Goal: Check status

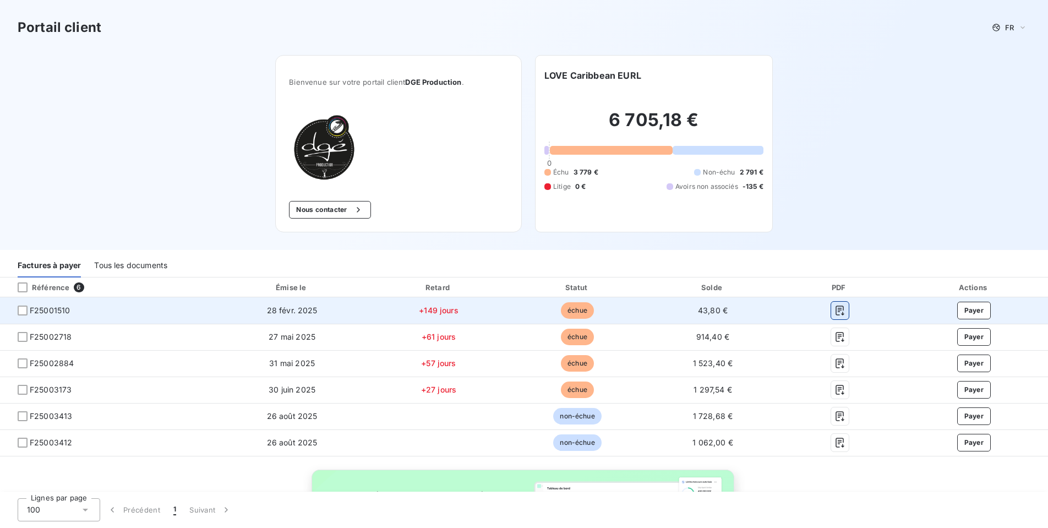
click at [840, 311] on icon "button" at bounding box center [839, 310] width 11 height 11
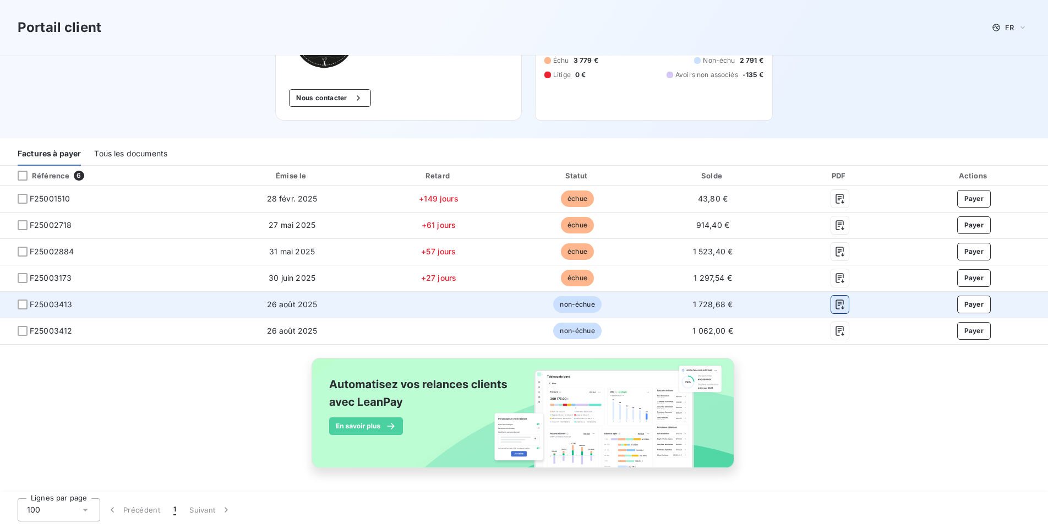
scroll to position [112, 0]
click at [838, 307] on icon "button" at bounding box center [839, 303] width 11 height 11
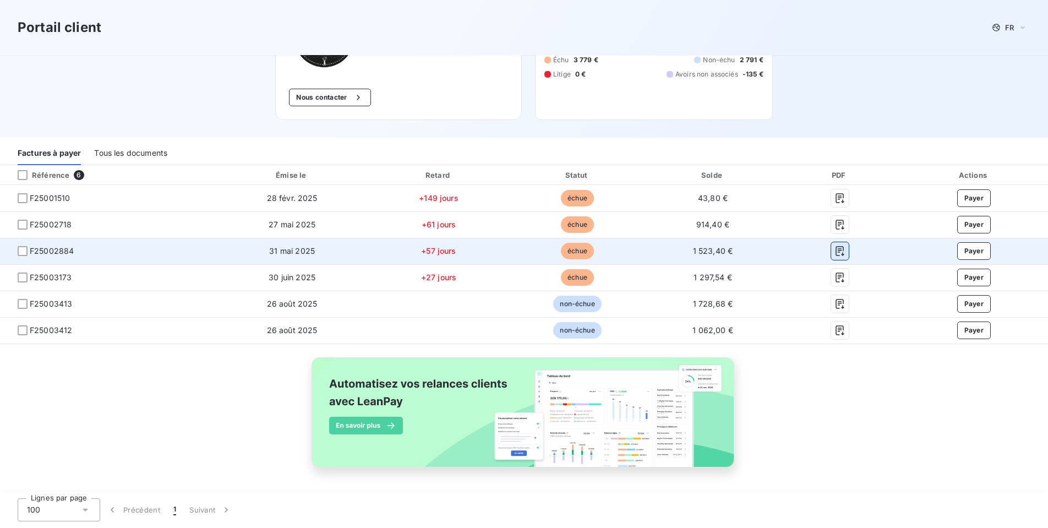
click at [840, 252] on icon "button" at bounding box center [839, 250] width 11 height 11
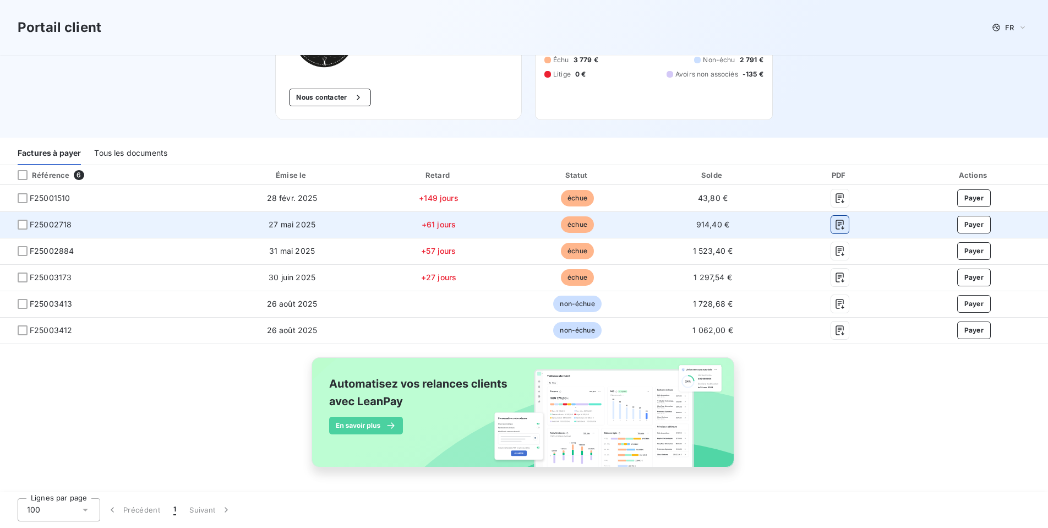
click at [839, 225] on icon "button" at bounding box center [839, 225] width 8 height 10
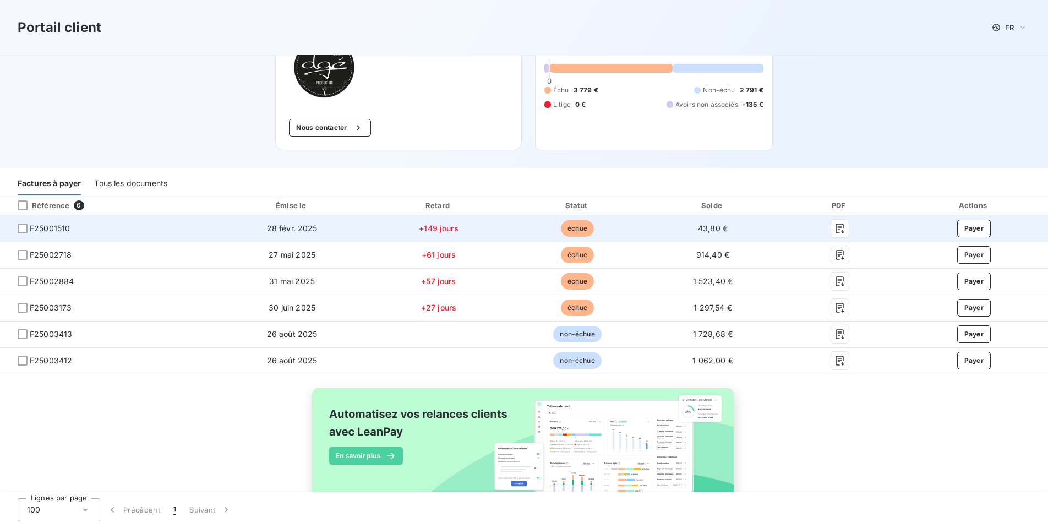
scroll to position [83, 0]
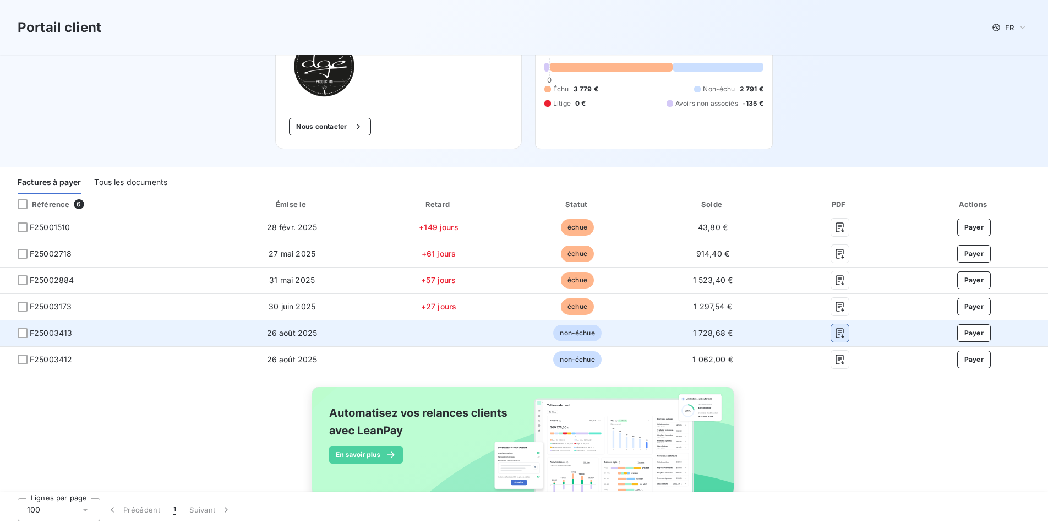
click at [839, 335] on icon "button" at bounding box center [839, 332] width 11 height 11
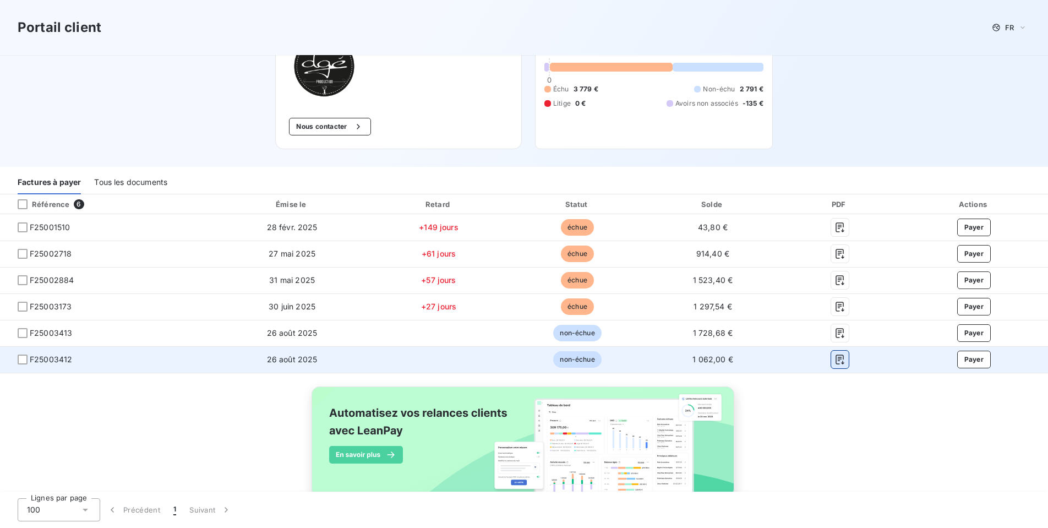
click at [835, 360] on icon "button" at bounding box center [839, 359] width 8 height 10
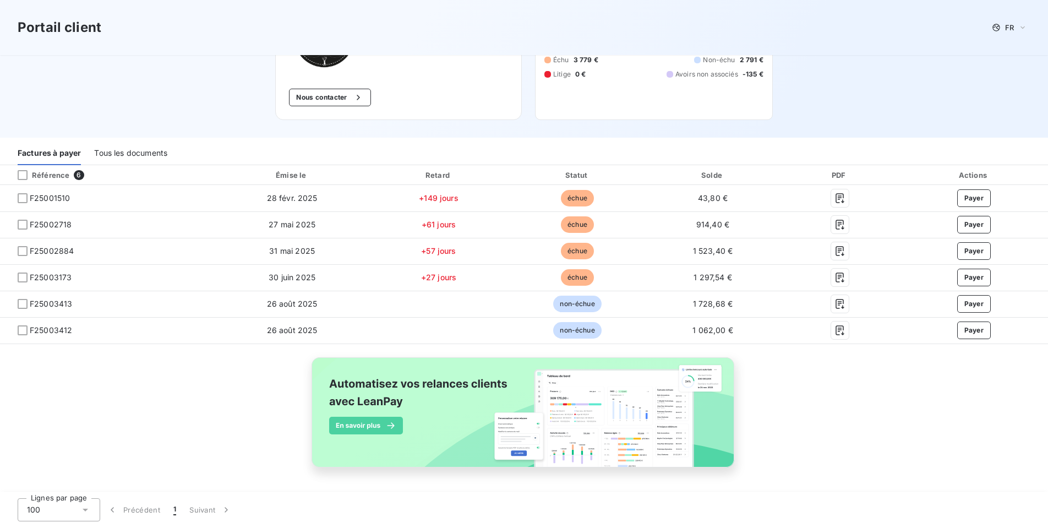
scroll to position [112, 0]
click at [127, 155] on div "Tous les documents" at bounding box center [130, 153] width 73 height 23
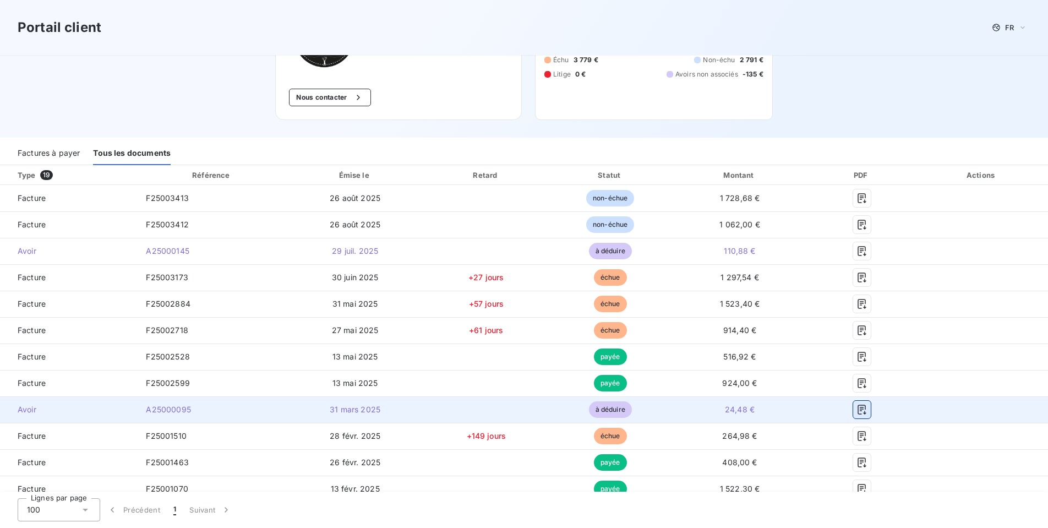
click at [866, 408] on icon "button" at bounding box center [861, 410] width 8 height 10
click at [867, 412] on icon "button" at bounding box center [861, 409] width 11 height 11
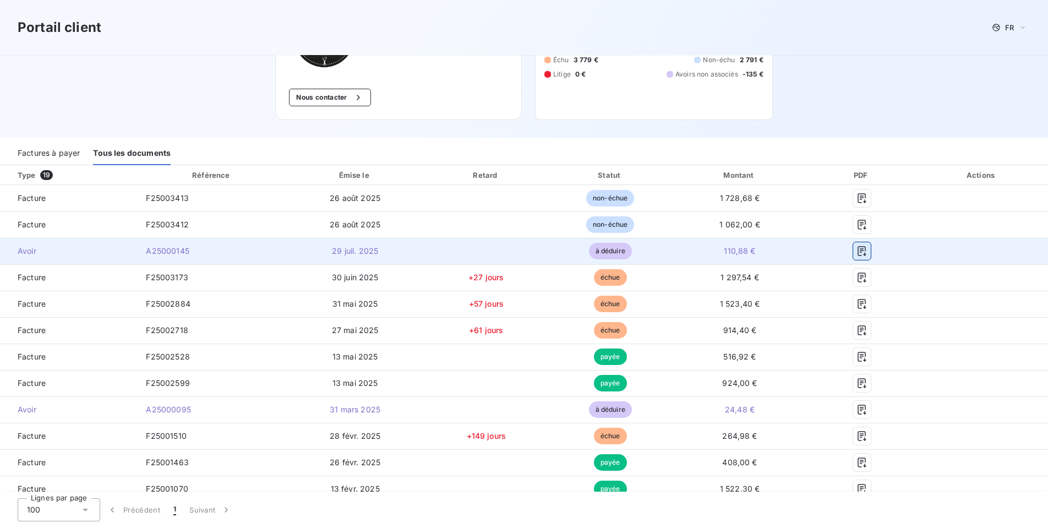
click at [871, 251] on button "button" at bounding box center [862, 251] width 18 height 18
click at [866, 250] on icon "button" at bounding box center [861, 251] width 8 height 10
click at [146, 254] on span "A25000145" at bounding box center [167, 250] width 43 height 9
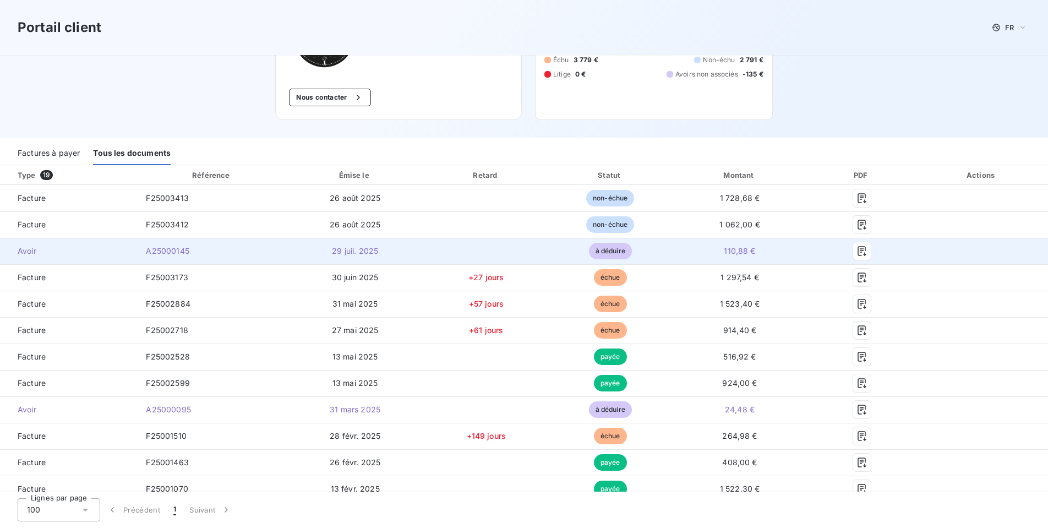
click at [24, 255] on span "Avoir" at bounding box center [68, 250] width 119 height 11
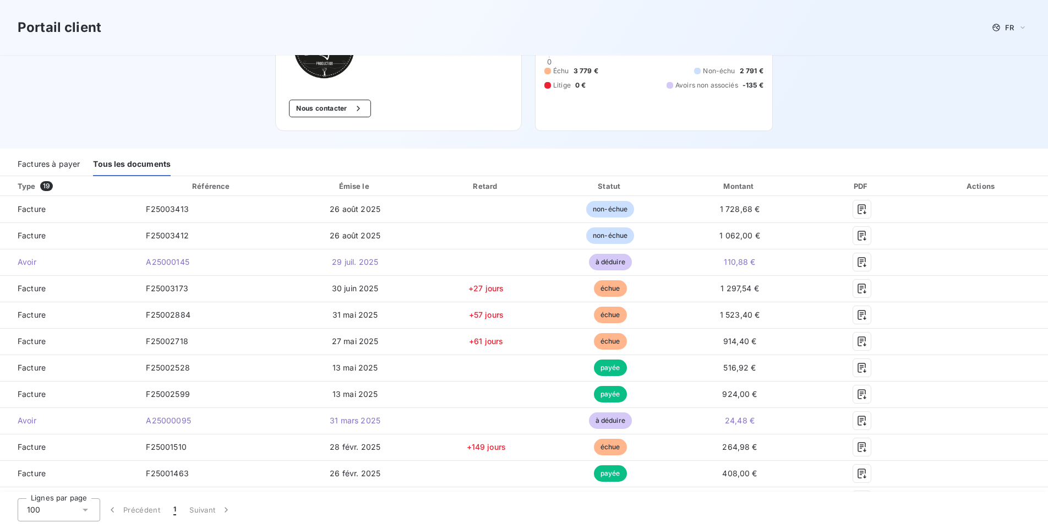
scroll to position [113, 0]
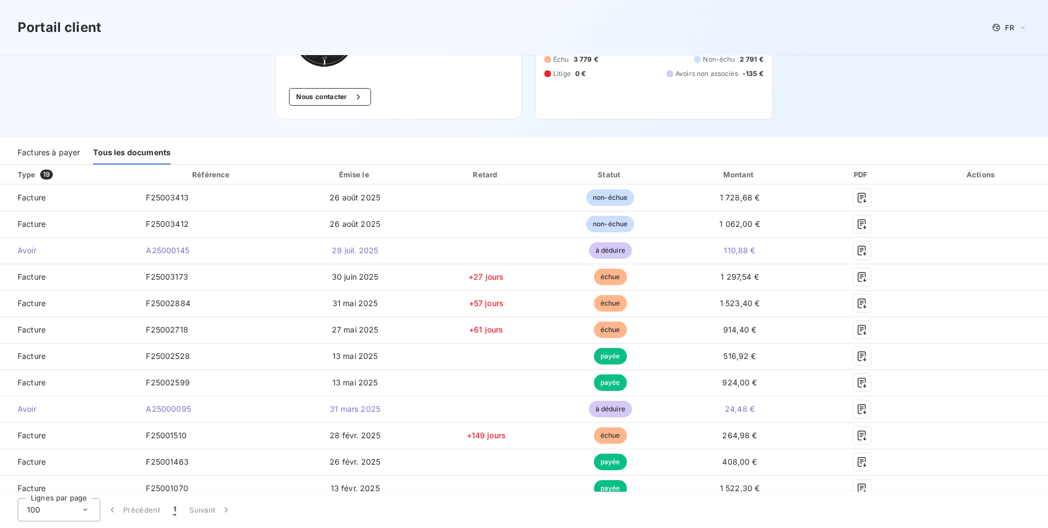
click at [39, 158] on div "Factures à payer" at bounding box center [49, 152] width 62 height 23
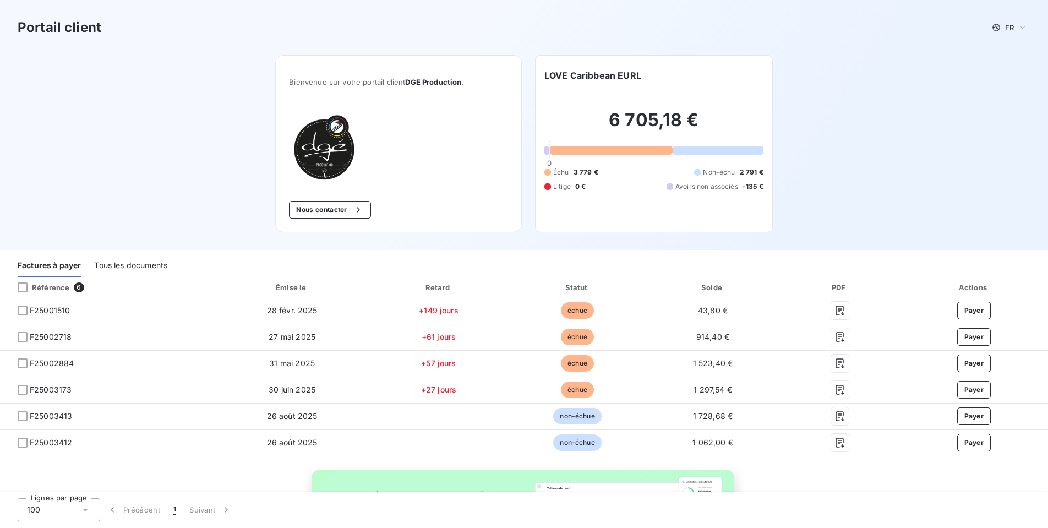
scroll to position [0, 0]
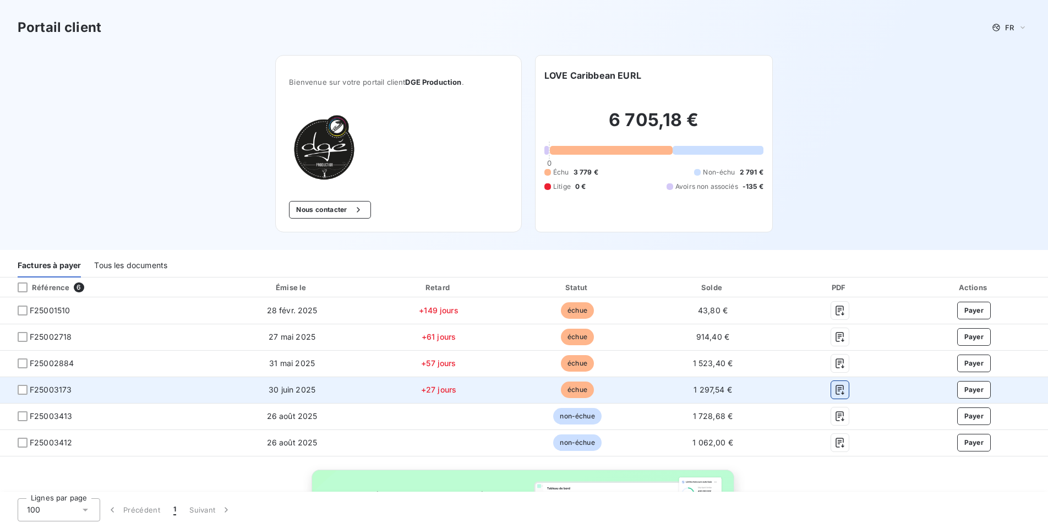
click at [837, 392] on icon "button" at bounding box center [839, 389] width 11 height 11
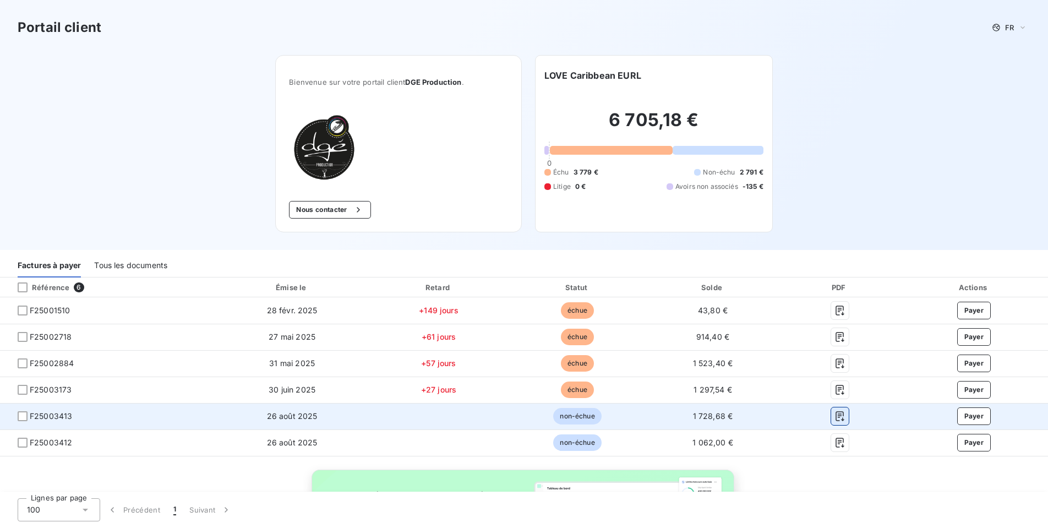
click at [839, 418] on icon "button" at bounding box center [839, 416] width 8 height 10
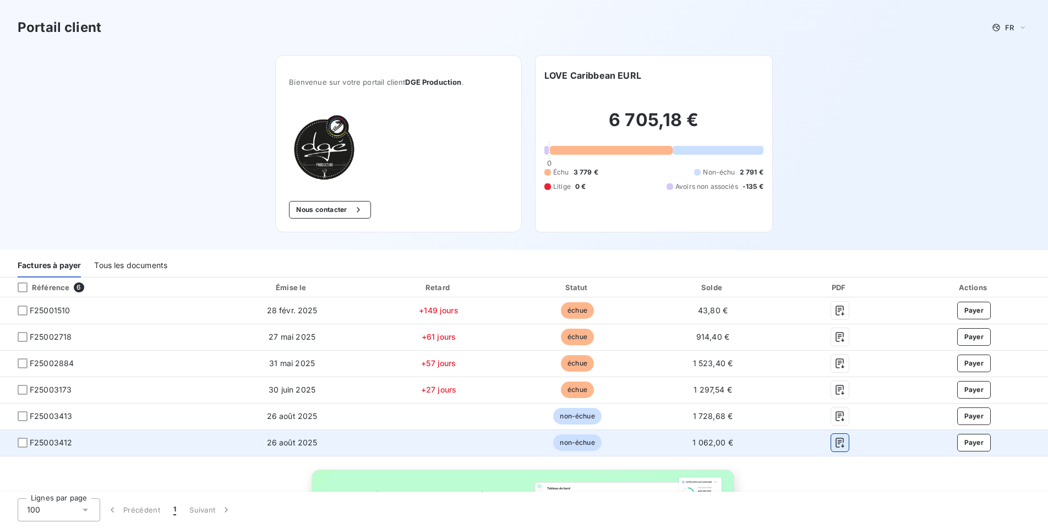
click at [839, 445] on icon "button" at bounding box center [839, 442] width 11 height 11
